Goal: Navigation & Orientation: Find specific page/section

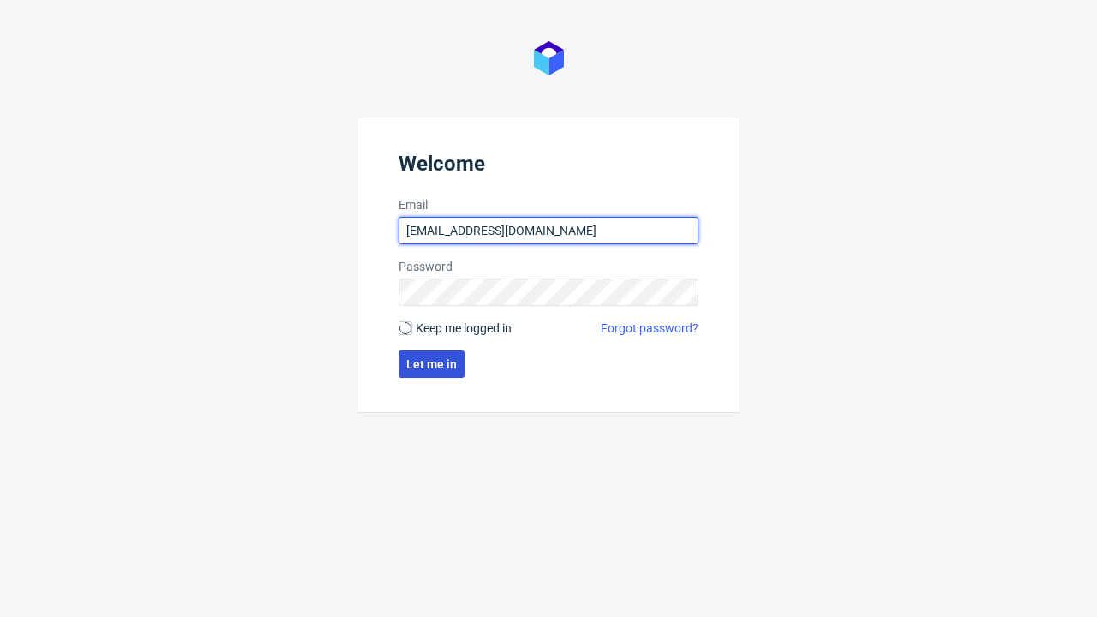
type input "[EMAIL_ADDRESS][DOMAIN_NAME]"
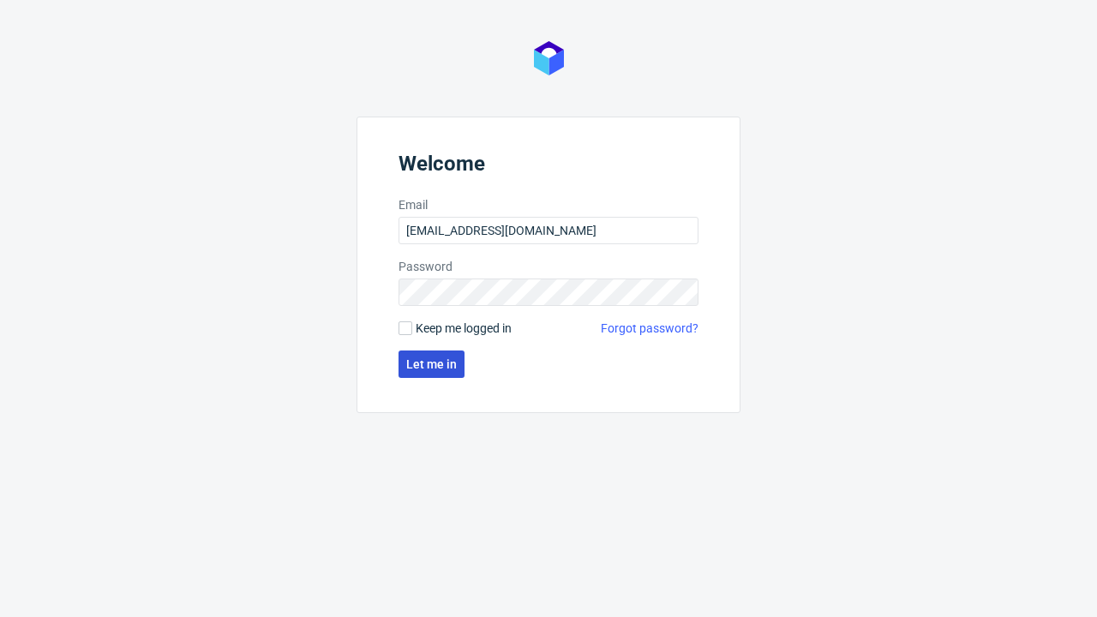
click at [431, 364] on span "Let me in" at bounding box center [431, 364] width 51 height 12
